Goal: Communication & Community: Answer question/provide support

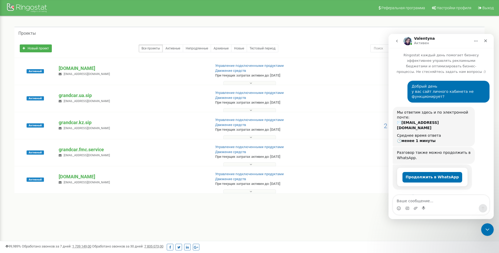
scroll to position [1, 0]
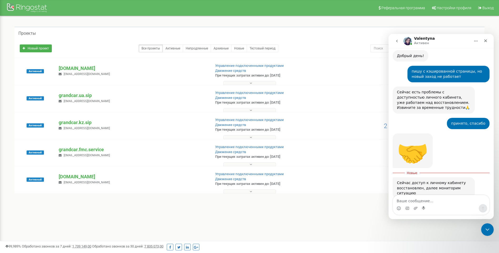
click at [397, 42] on icon "go back" at bounding box center [397, 41] width 4 height 4
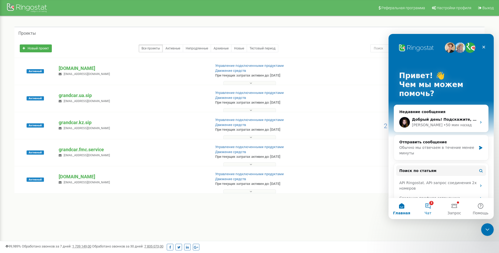
click at [428, 207] on button "3 Чат" at bounding box center [428, 208] width 26 height 21
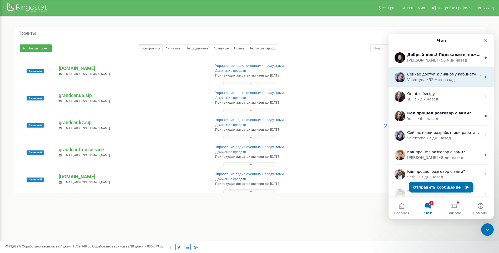
click at [430, 74] on span "Сейчас доступ к личному кабинету восстановлен, далее мониторим ситуацию" at bounding box center [484, 74] width 154 height 4
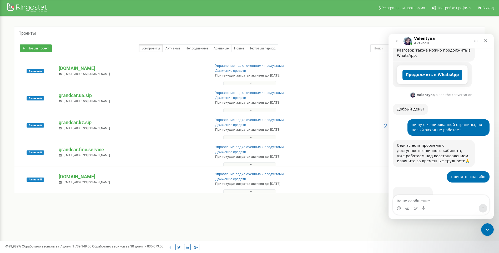
scroll to position [146, 0]
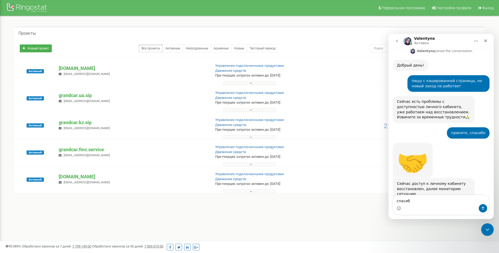
type textarea "спасибо"
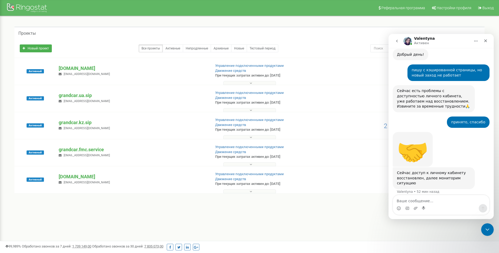
scroll to position [162, 0]
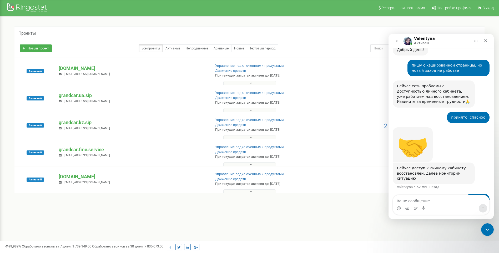
click at [395, 40] on icon "go back" at bounding box center [397, 41] width 4 height 4
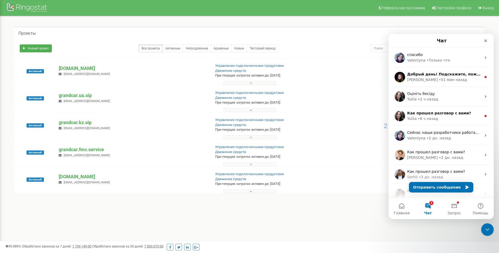
scroll to position [0, 0]
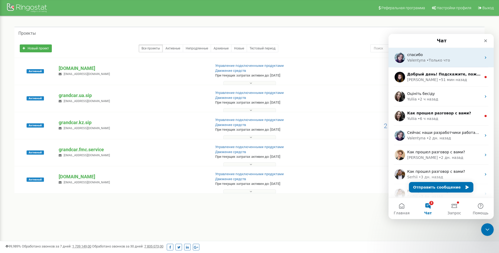
click at [431, 62] on div "• Только что" at bounding box center [438, 61] width 23 height 6
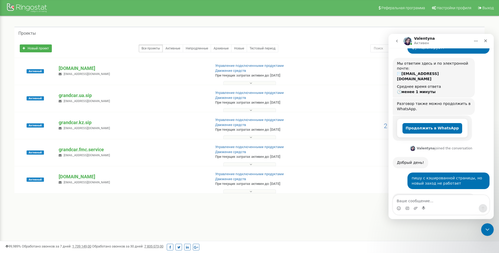
scroll to position [143, 0]
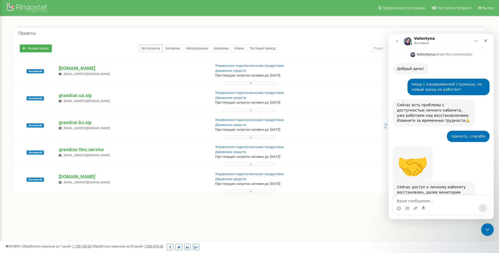
click at [396, 44] on button "go back" at bounding box center [397, 41] width 10 height 10
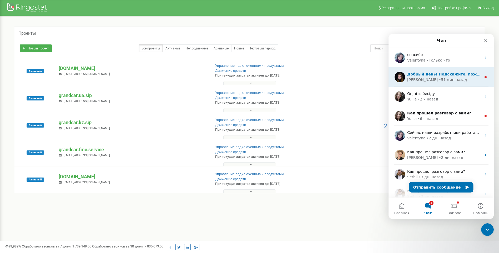
click at [439, 77] on div "• 51 мин назад" at bounding box center [453, 80] width 28 height 6
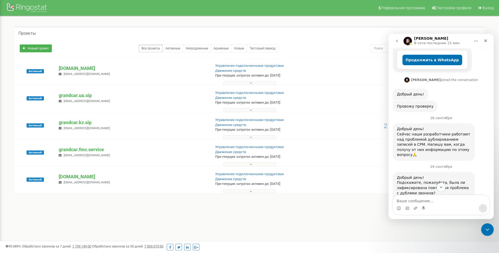
scroll to position [186, 0]
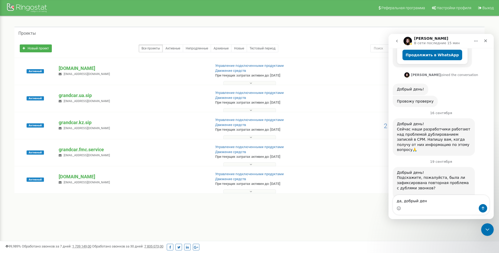
type textarea "да, добрый день"
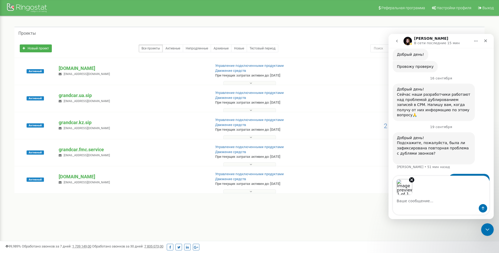
scroll to position [239, 0]
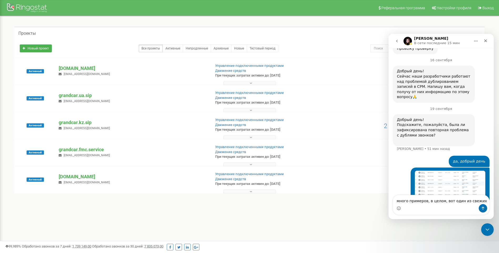
type textarea "много примеров, в целом, вот один из свежих"
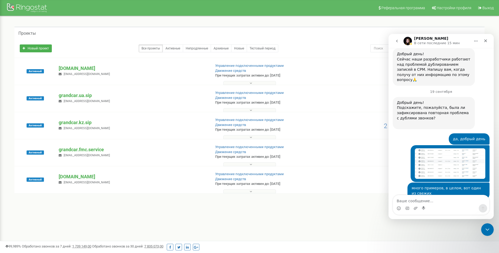
scroll to position [271, 0]
